Goal: Task Accomplishment & Management: Manage account settings

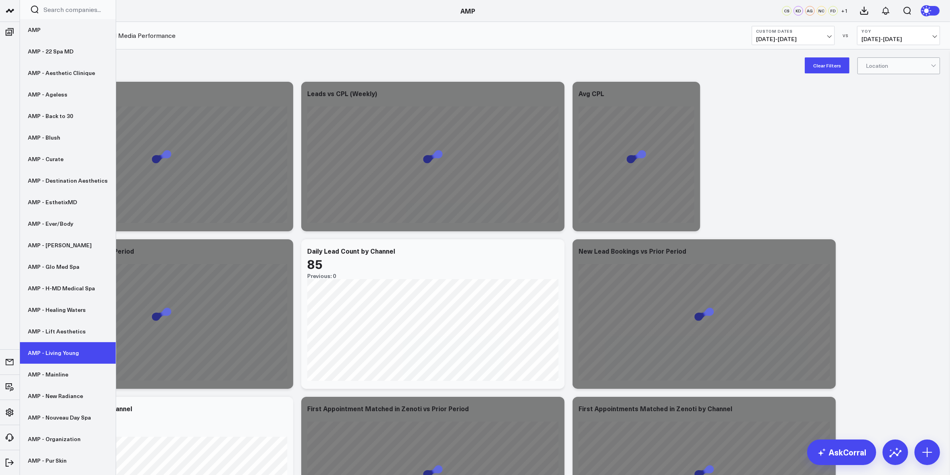
scroll to position [61, 0]
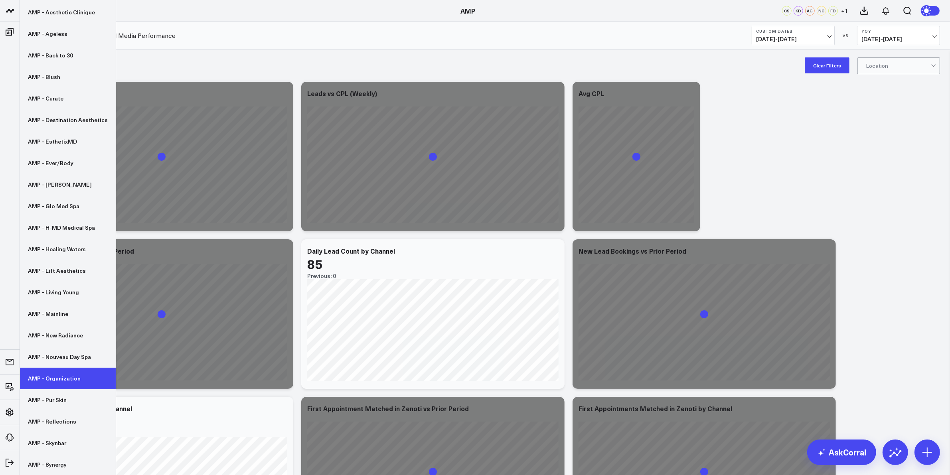
click at [58, 374] on link "AMP - Organization" at bounding box center [68, 379] width 96 height 22
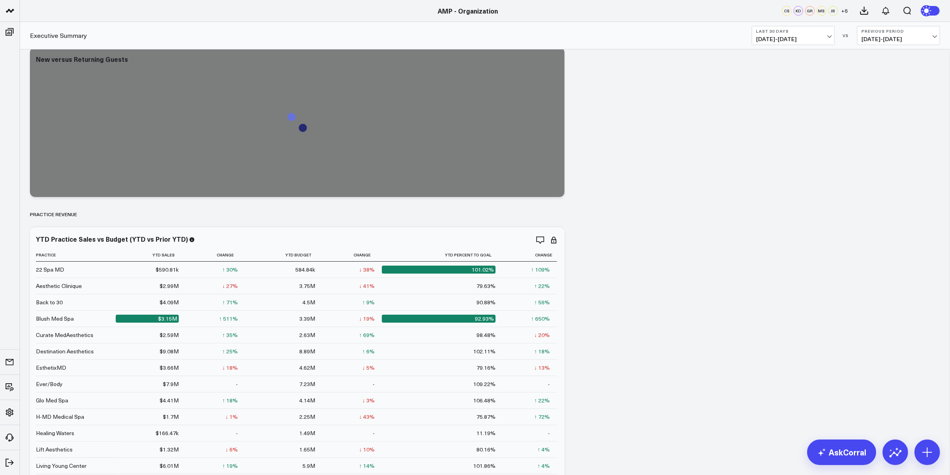
scroll to position [50, 0]
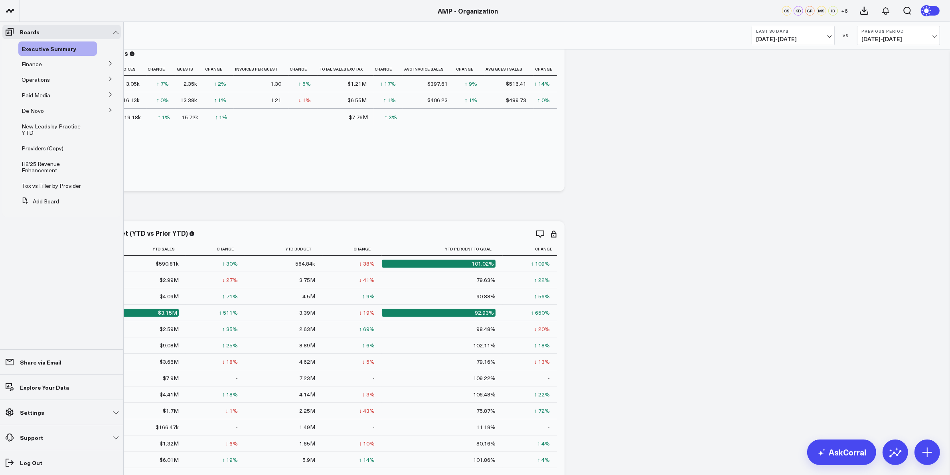
click at [111, 109] on icon at bounding box center [110, 110] width 5 height 5
click at [53, 146] on span "De Novo Charts" at bounding box center [46, 146] width 41 height 8
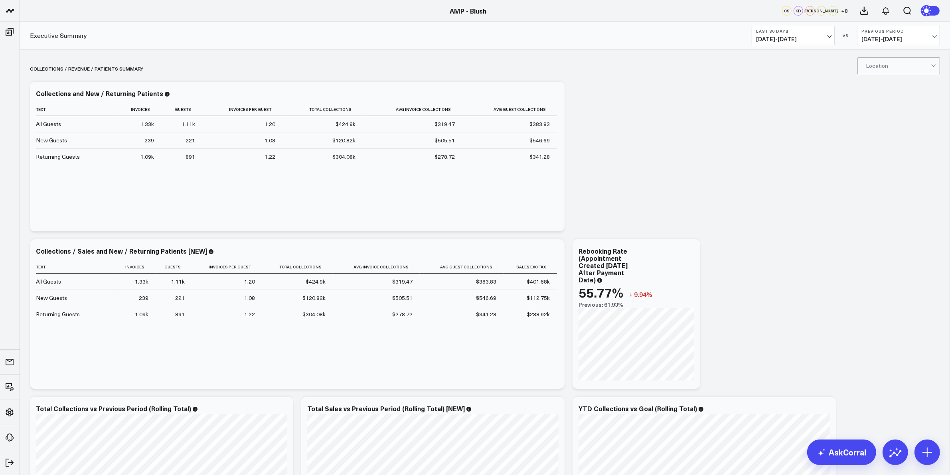
click at [889, 73] on div at bounding box center [898, 66] width 65 height 16
click at [897, 134] on div "Orange" at bounding box center [899, 132] width 82 height 16
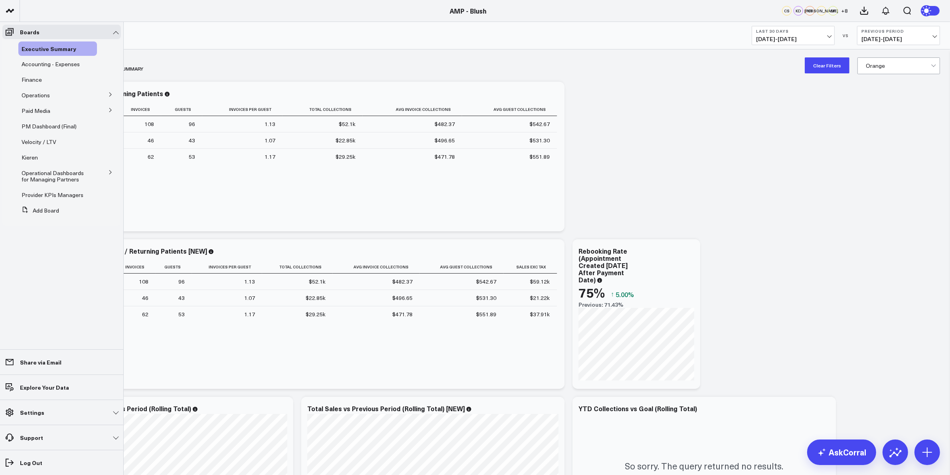
click at [107, 171] on button at bounding box center [110, 172] width 21 height 12
click at [109, 108] on icon at bounding box center [110, 110] width 5 height 5
click at [37, 110] on span "Paid Media" at bounding box center [36, 111] width 29 height 8
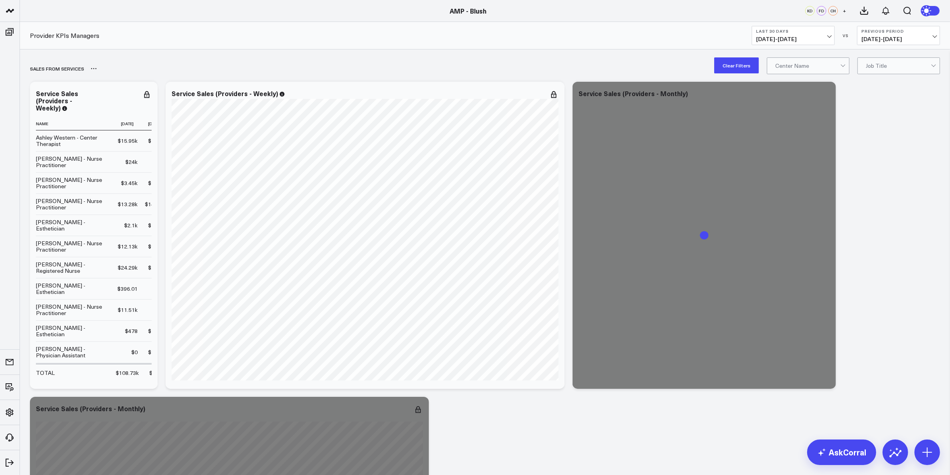
click at [803, 75] on div "SALES FROM SERVICES" at bounding box center [439, 68] width 819 height 18
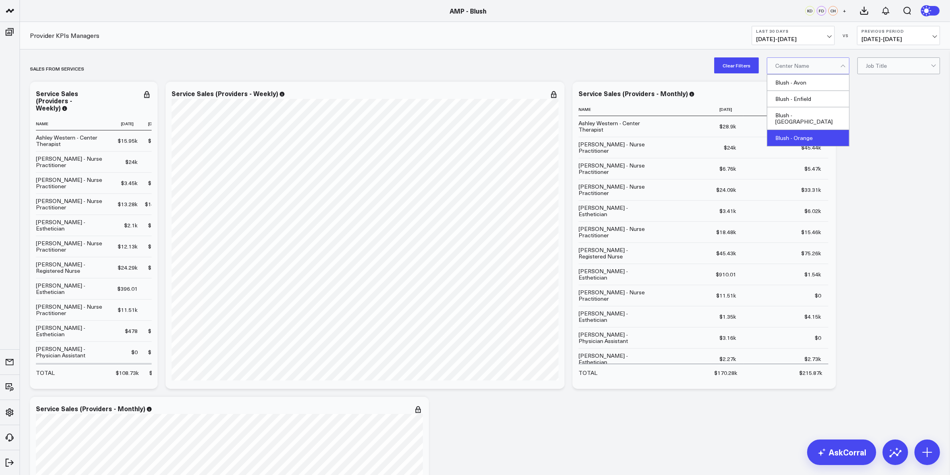
click at [813, 130] on div "Blush - Orange" at bounding box center [809, 138] width 82 height 16
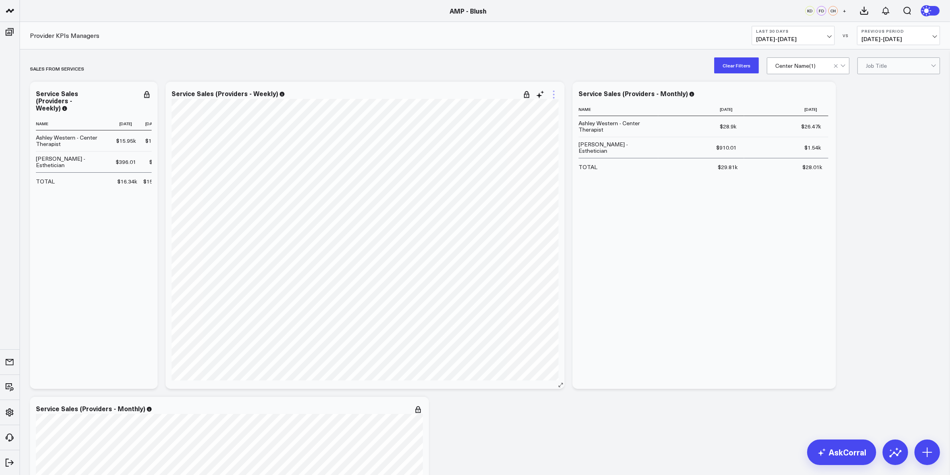
click at [553, 96] on icon at bounding box center [554, 95] width 10 height 10
click at [514, 265] on button "Edit Widget" at bounding box center [522, 262] width 58 height 7
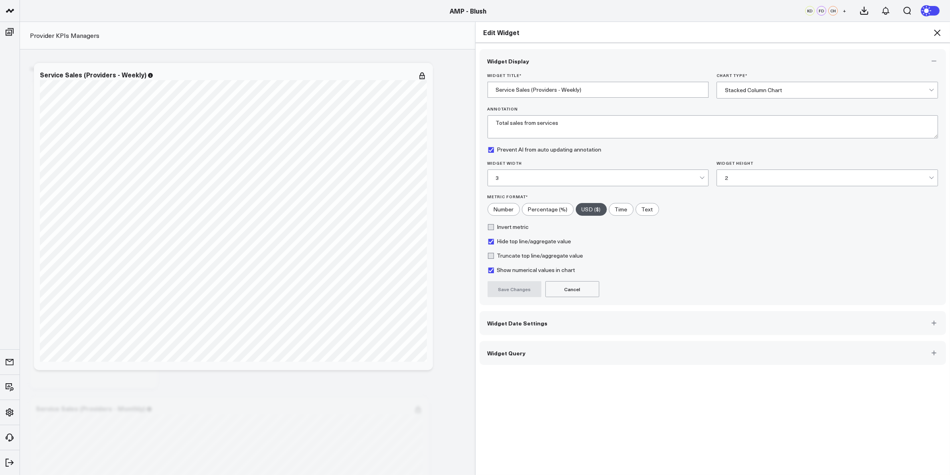
click at [557, 323] on button "Widget Date Settings" at bounding box center [713, 323] width 467 height 24
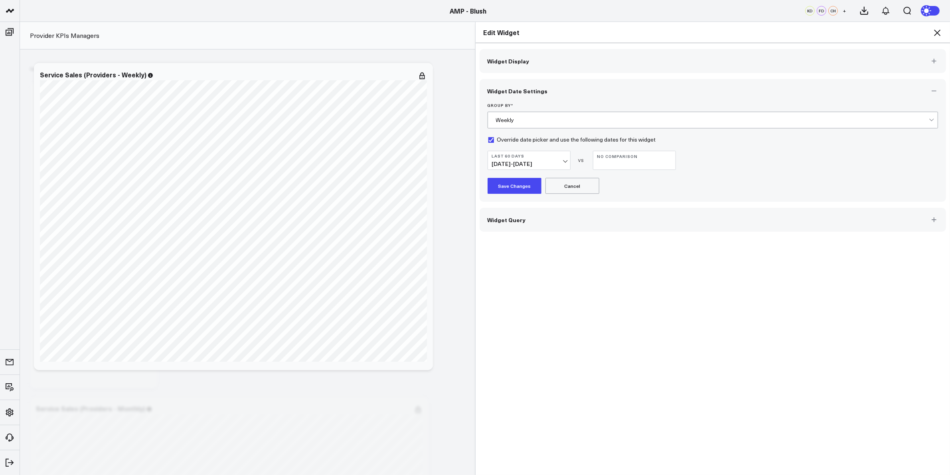
click at [575, 162] on div "VS" at bounding box center [582, 160] width 14 height 5
click at [554, 164] on span "06/06/25 - 08/04/25" at bounding box center [529, 164] width 74 height 6
click at [519, 244] on link "Last 90 Days" at bounding box center [529, 239] width 82 height 15
click at [510, 184] on button "Save Changes" at bounding box center [515, 186] width 54 height 16
click at [938, 35] on icon at bounding box center [938, 33] width 10 height 10
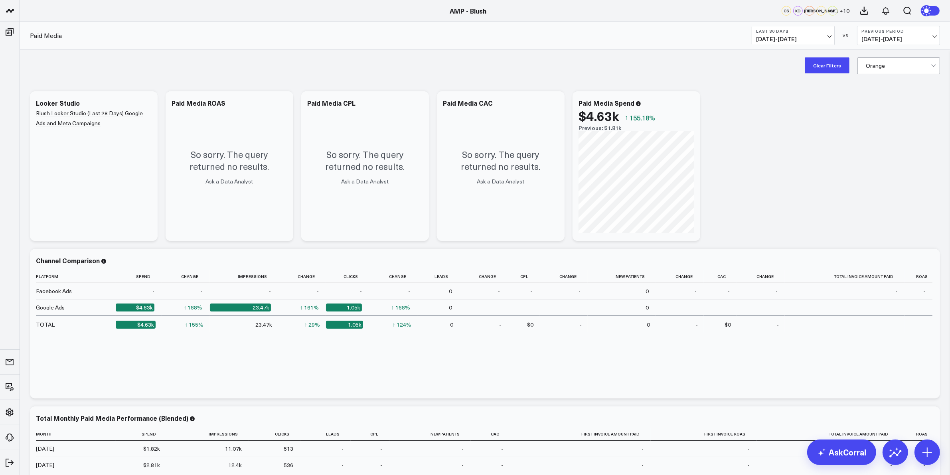
click at [839, 64] on button "Clear Filters" at bounding box center [827, 65] width 45 height 16
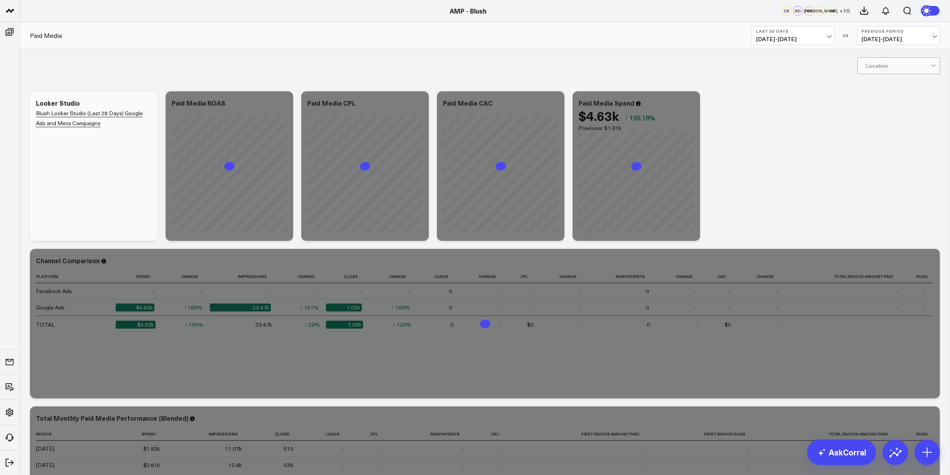
click at [792, 36] on span "07/20/25 - 08/18/25" at bounding box center [793, 39] width 74 height 6
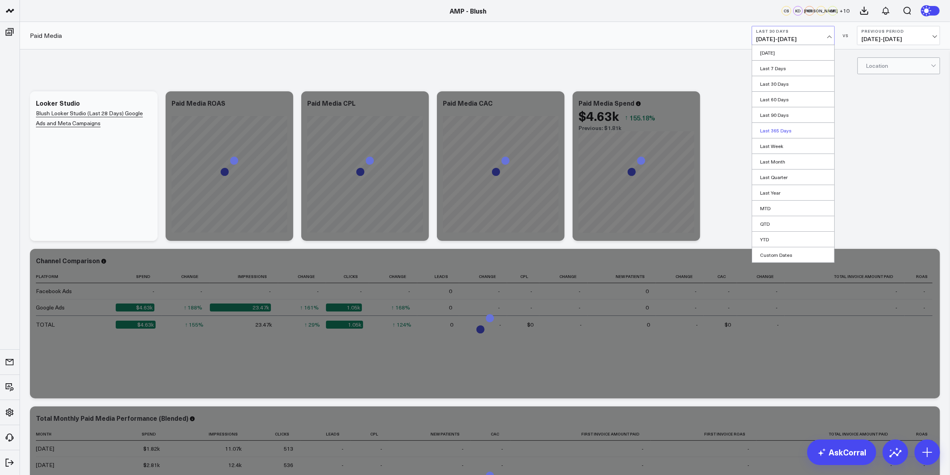
click at [782, 128] on link "Last 365 Days" at bounding box center [793, 130] width 82 height 15
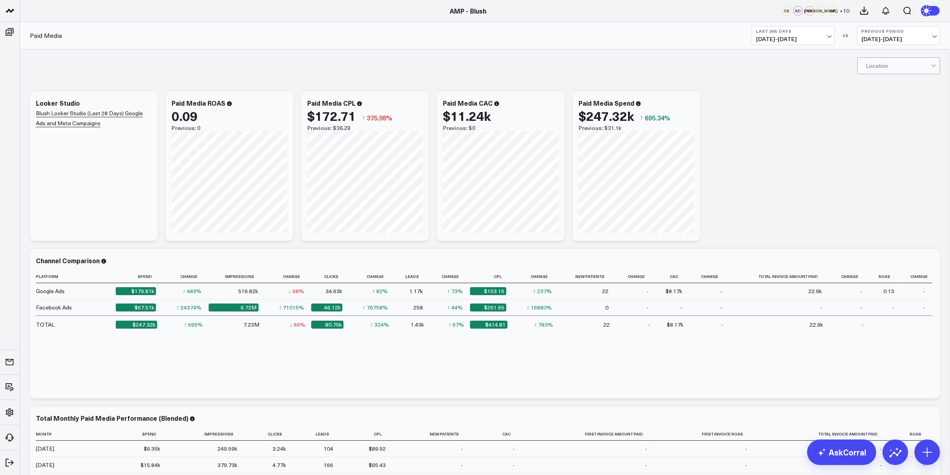
click at [718, 224] on div "Modify via AI Copy link to widget Ask support Remove Create linked copy Executi…" at bounding box center [485, 323] width 919 height 473
click at [858, 60] on div "Location" at bounding box center [899, 65] width 83 height 17
click at [810, 128] on div "Modify via AI Copy link to widget Ask support Remove Create linked copy Executi…" at bounding box center [485, 323] width 919 height 473
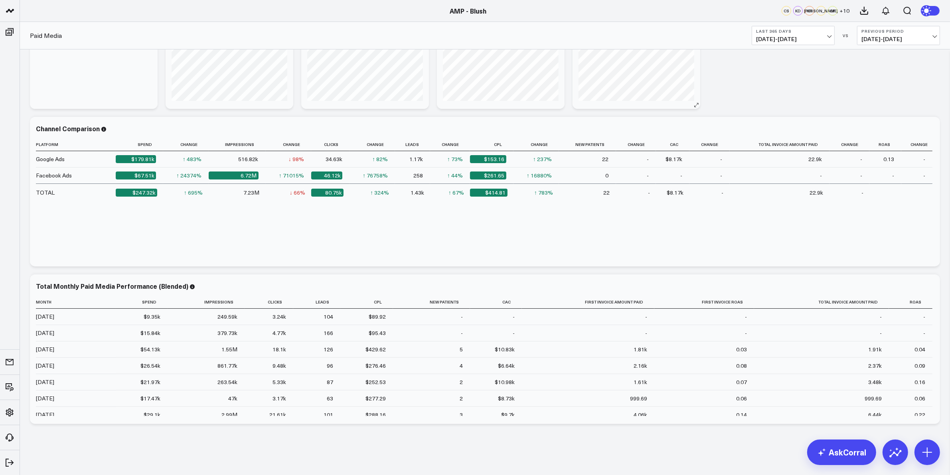
scroll to position [133, 0]
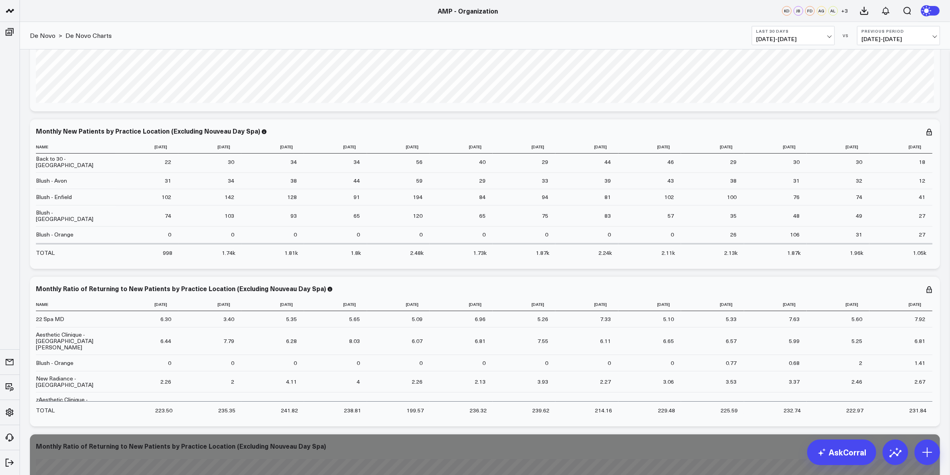
scroll to position [3144, 0]
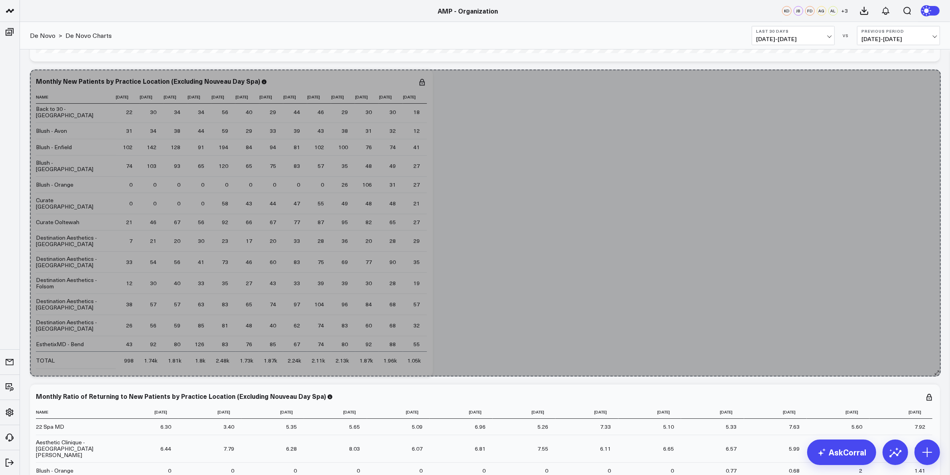
drag, startPoint x: 936, startPoint y: 218, endPoint x: 863, endPoint y: 335, distance: 138.0
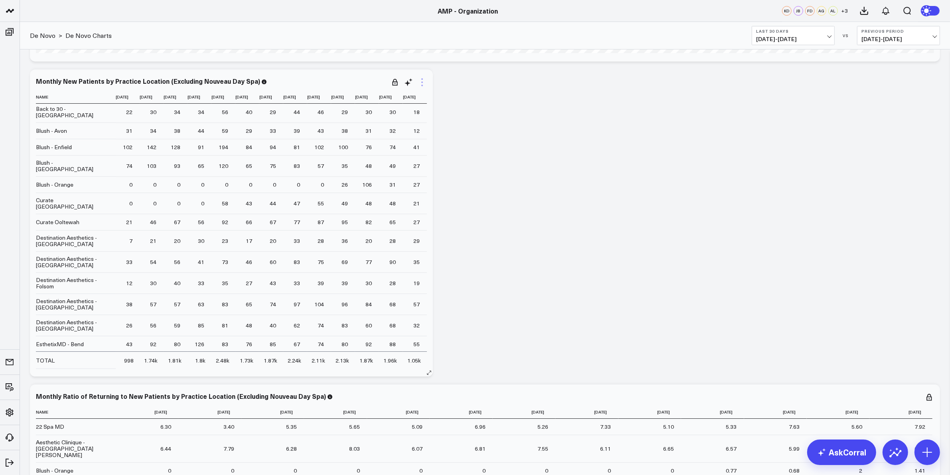
click at [423, 82] on icon at bounding box center [423, 82] width 2 height 2
click at [419, 267] on button "Edit Widget" at bounding box center [390, 266] width 58 height 7
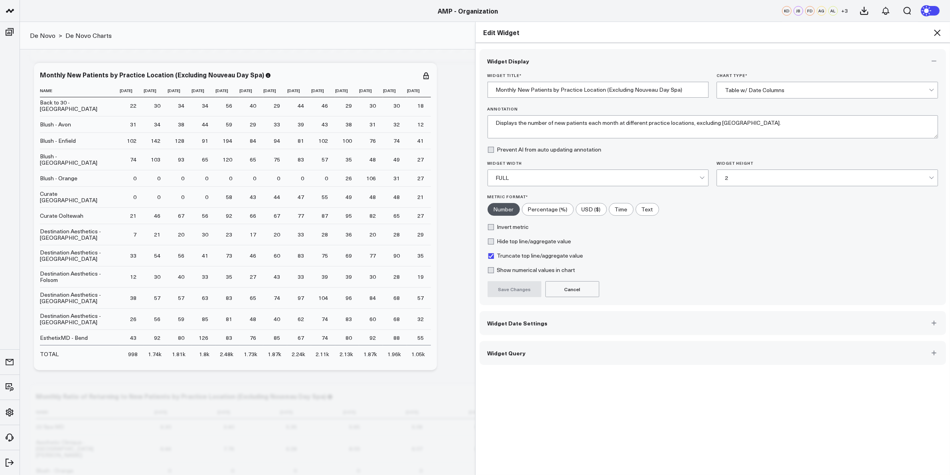
click at [731, 178] on div "2" at bounding box center [827, 178] width 204 height 6
click at [677, 178] on div "FULL" at bounding box center [598, 178] width 204 height 6
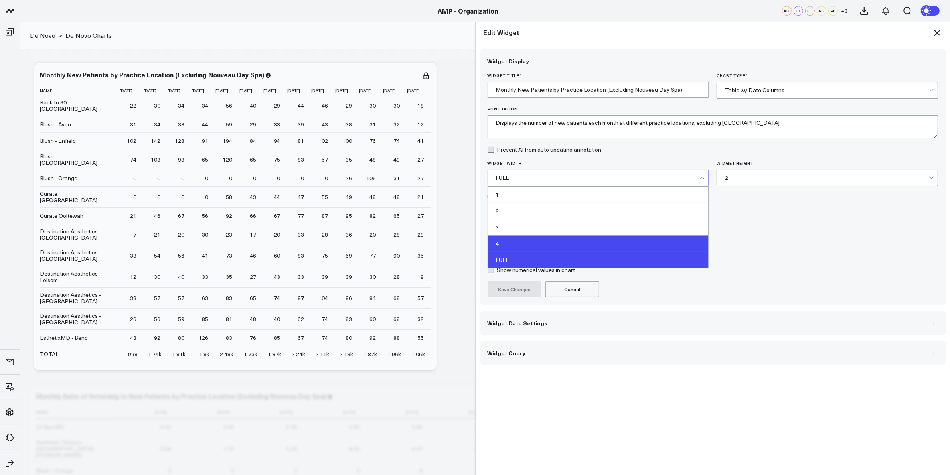
click at [529, 249] on div "4" at bounding box center [598, 244] width 221 height 16
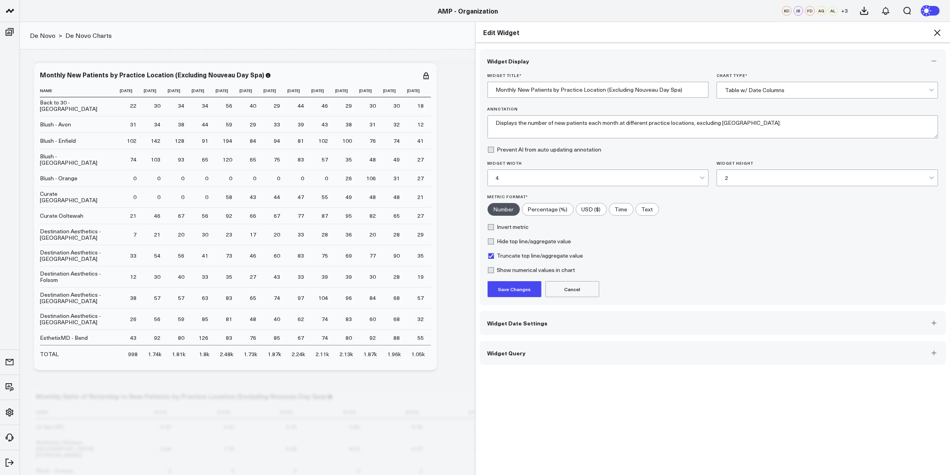
click at [516, 289] on button "Save Changes" at bounding box center [515, 289] width 54 height 16
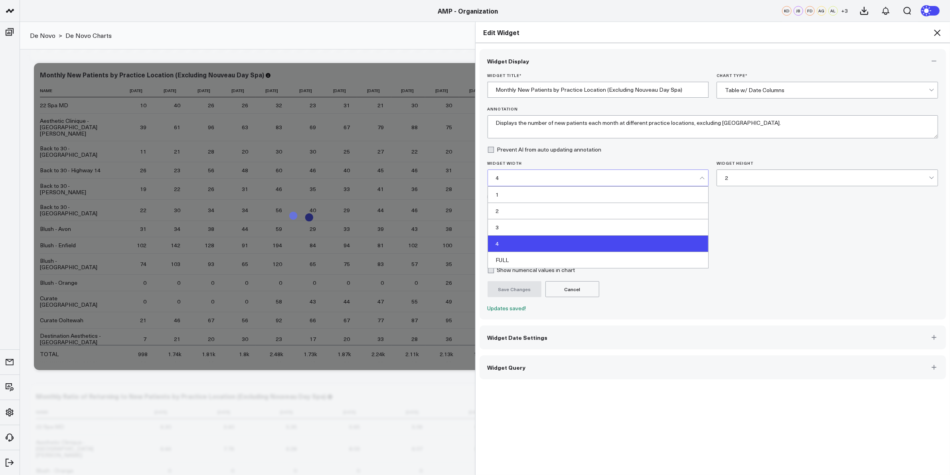
click at [700, 182] on div at bounding box center [703, 178] width 7 height 16
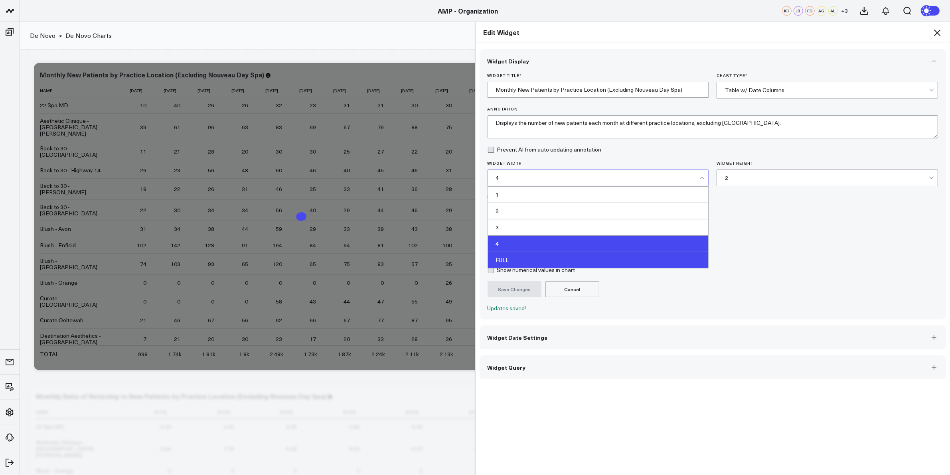
click at [535, 259] on div "FULL" at bounding box center [598, 260] width 221 height 16
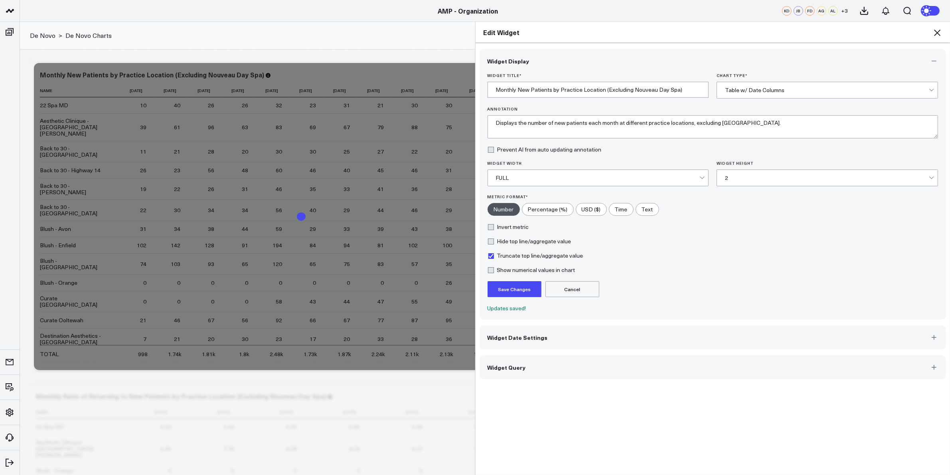
click at [519, 290] on button "Save Changes" at bounding box center [515, 289] width 54 height 16
click at [937, 33] on icon at bounding box center [937, 33] width 6 height 6
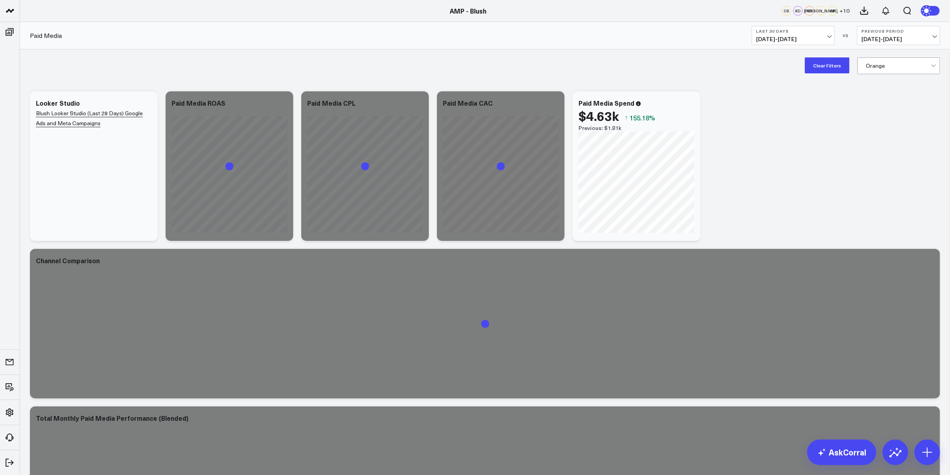
click at [828, 60] on button "Clear Filters" at bounding box center [827, 65] width 45 height 16
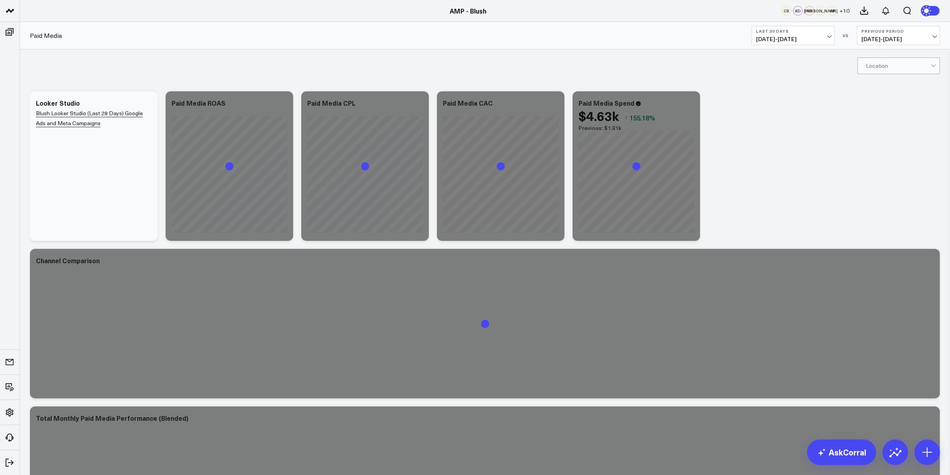
click at [833, 33] on button "Last 30 Days [DATE] - [DATE]" at bounding box center [793, 35] width 83 height 19
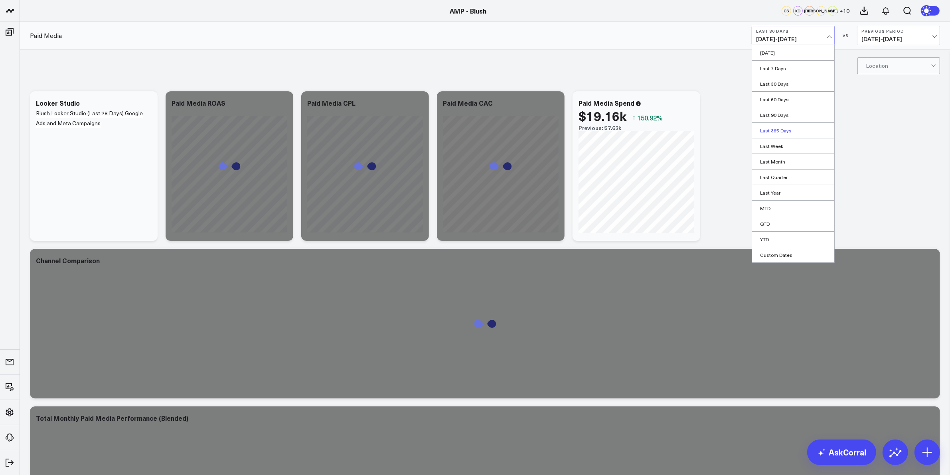
click at [791, 131] on link "Last 365 Days" at bounding box center [793, 130] width 82 height 15
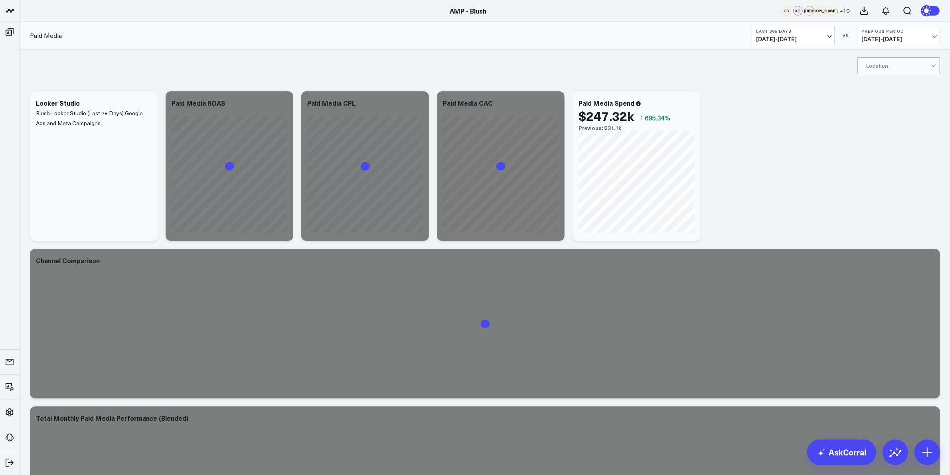
click at [913, 121] on div "Modify via AI Copy link to widget Ask support Remove Create linked copy Executi…" at bounding box center [485, 323] width 919 height 473
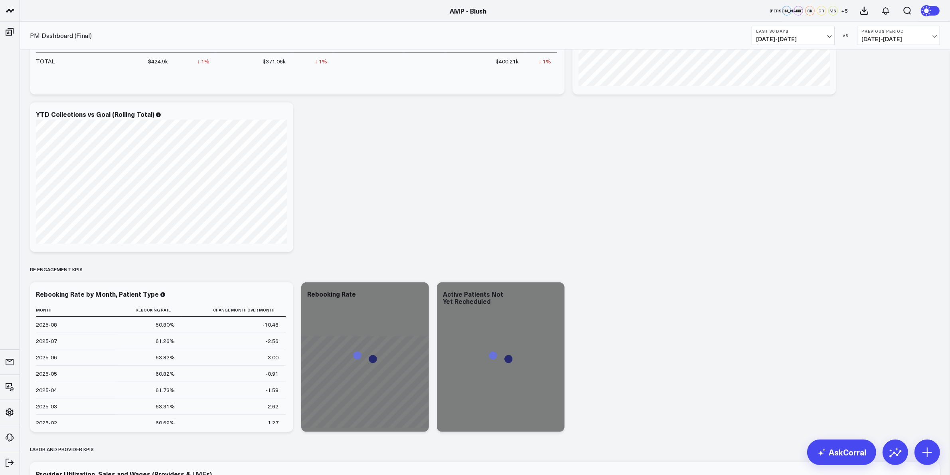
scroll to position [798, 0]
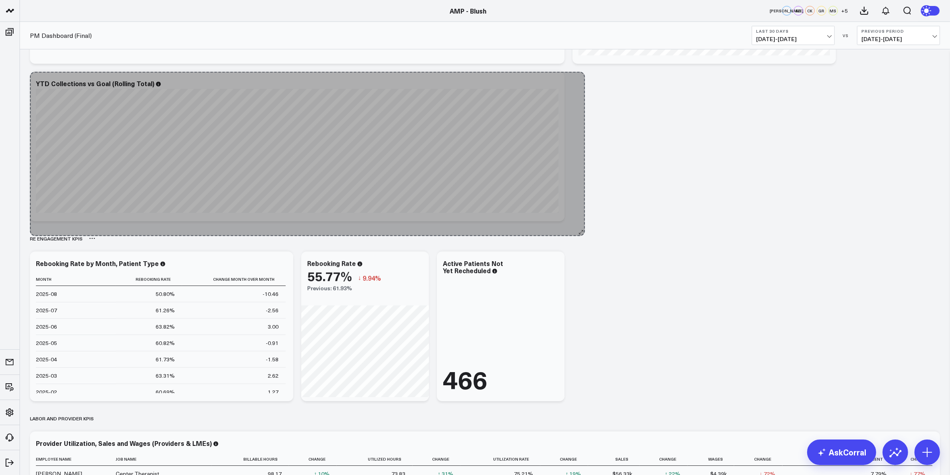
drag, startPoint x: 292, startPoint y: 221, endPoint x: 584, endPoint y: 236, distance: 292.2
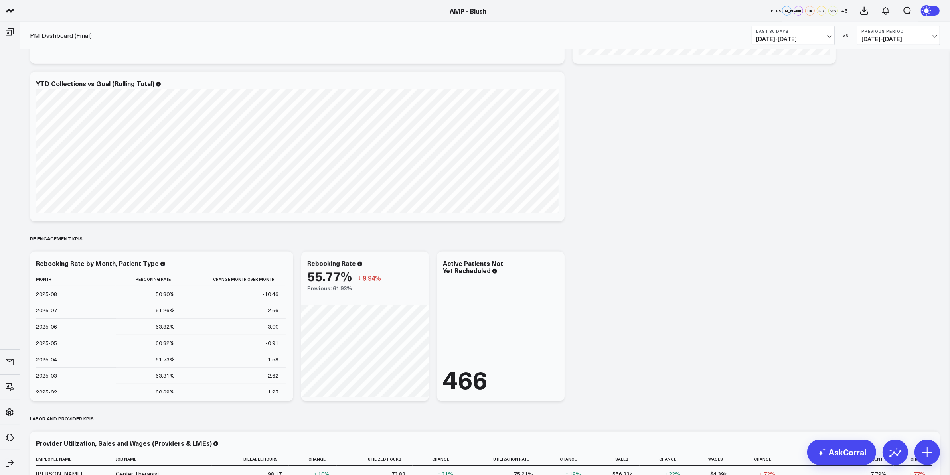
scroll to position [599, 0]
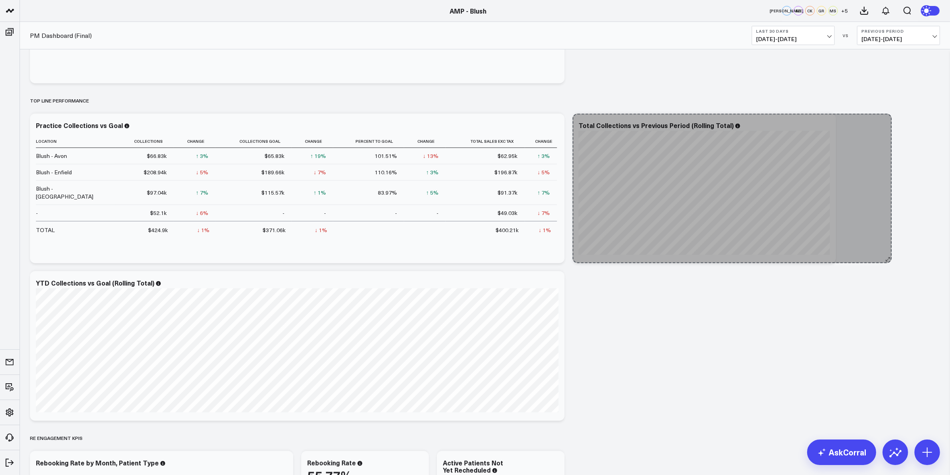
drag, startPoint x: 829, startPoint y: 259, endPoint x: 873, endPoint y: 234, distance: 50.6
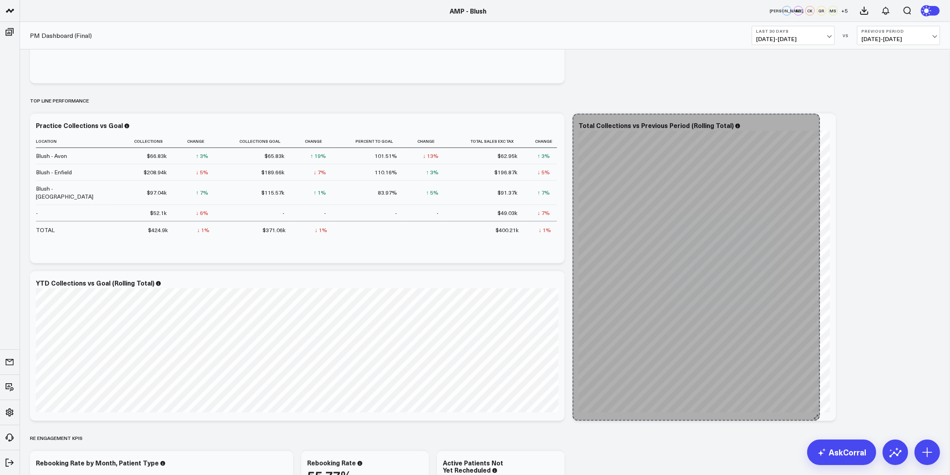
drag, startPoint x: 833, startPoint y: 258, endPoint x: 817, endPoint y: 422, distance: 164.0
